Goal: Find specific page/section: Find specific page/section

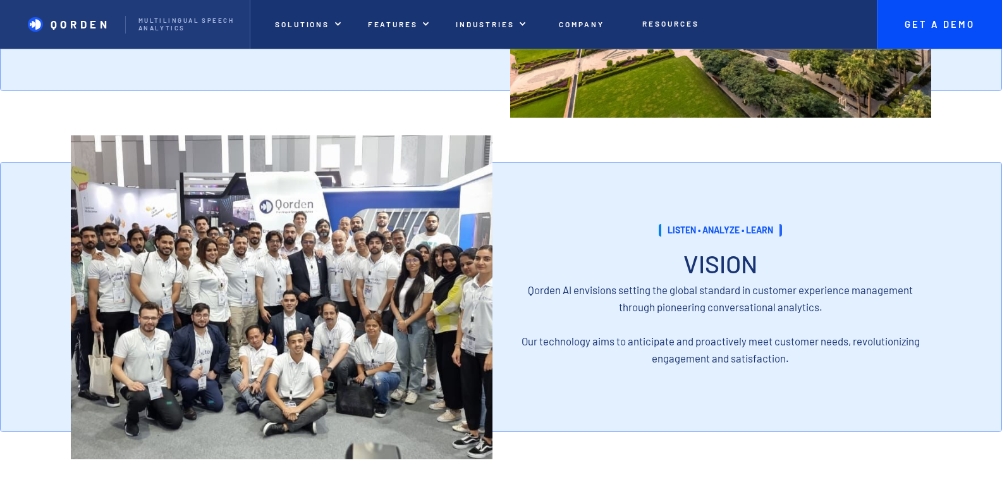
scroll to position [1201, 0]
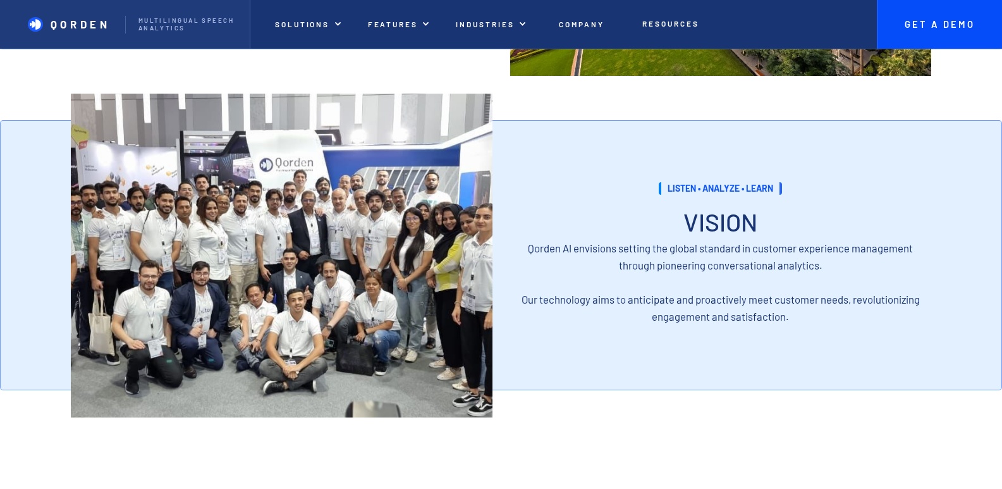
click at [355, 312] on img at bounding box center [282, 256] width 422 height 324
click at [386, 306] on img at bounding box center [282, 256] width 422 height 324
click at [367, 303] on img at bounding box center [282, 256] width 422 height 324
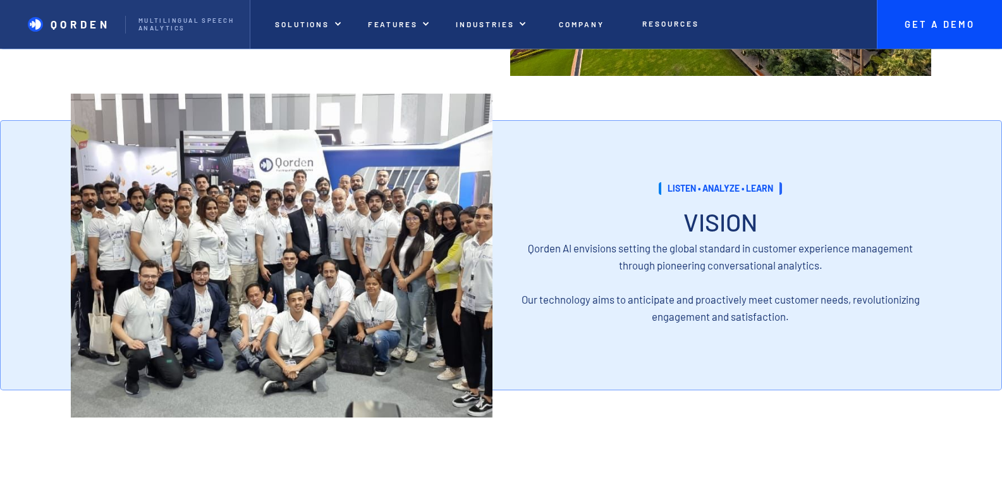
click at [367, 303] on img at bounding box center [282, 256] width 422 height 324
click at [381, 333] on img at bounding box center [282, 256] width 422 height 324
click at [403, 230] on img at bounding box center [282, 256] width 422 height 324
click at [271, 222] on img at bounding box center [282, 256] width 422 height 324
click at [290, 196] on img at bounding box center [282, 256] width 422 height 324
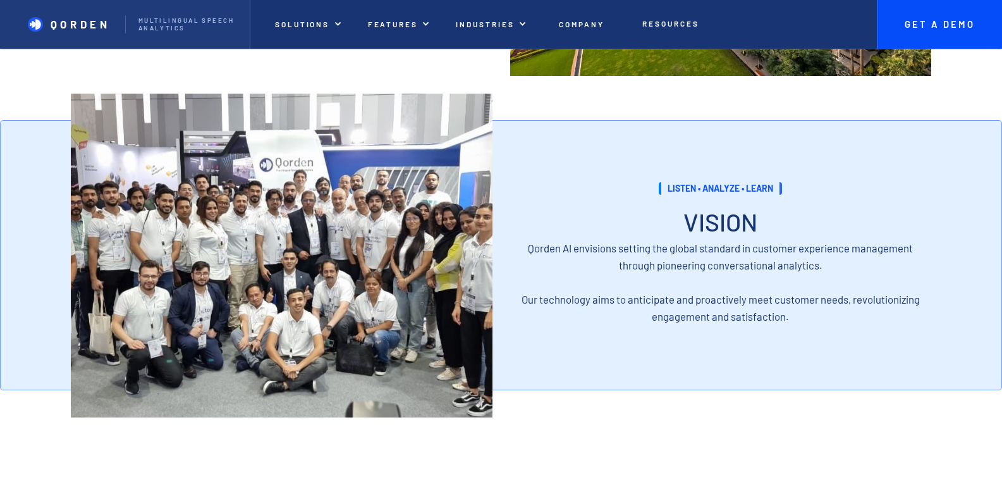
click at [333, 212] on img at bounding box center [282, 256] width 422 height 324
click at [428, 312] on img at bounding box center [282, 256] width 422 height 324
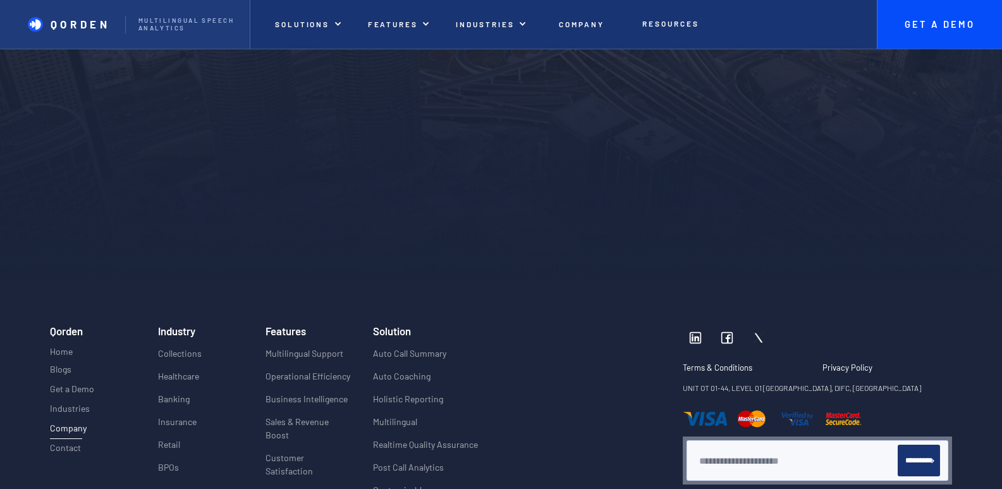
scroll to position [3015, 0]
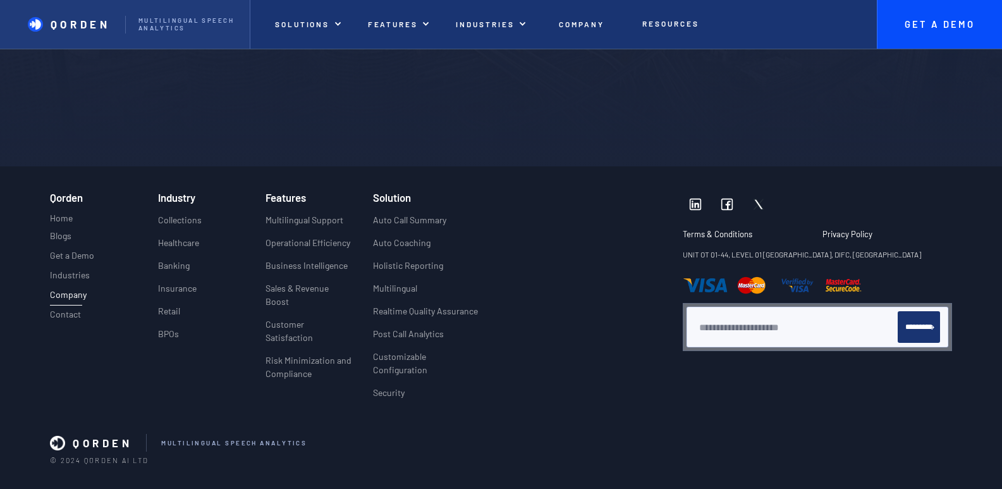
click at [23, 359] on div "Qorden Home Blogs Get a Demo Industries Company Contact Projects 2 Projects 3 C…" at bounding box center [501, 328] width 1002 height 324
